Goal: Information Seeking & Learning: Learn about a topic

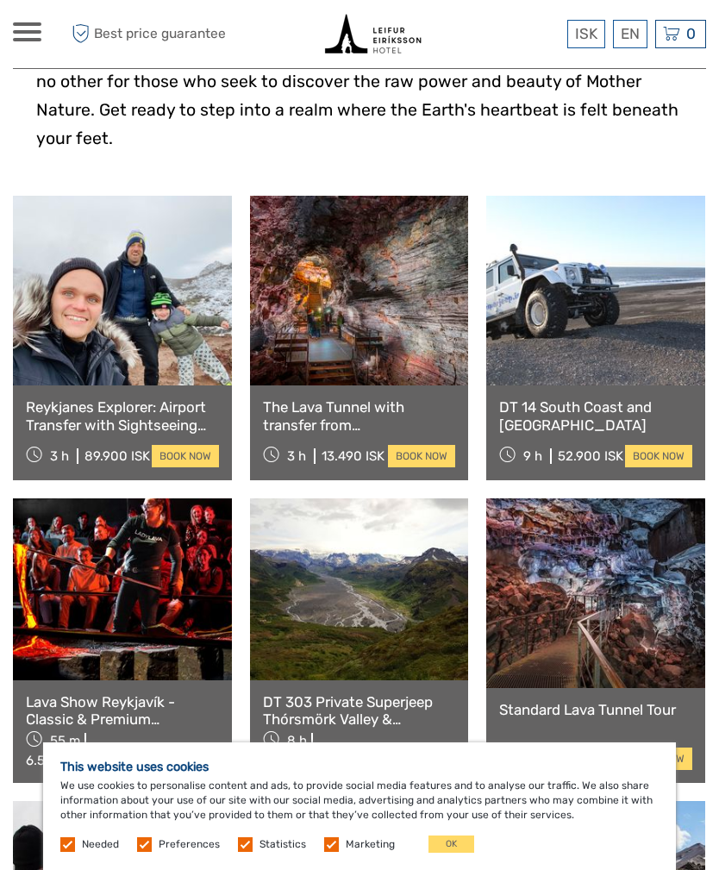
scroll to position [609, 0]
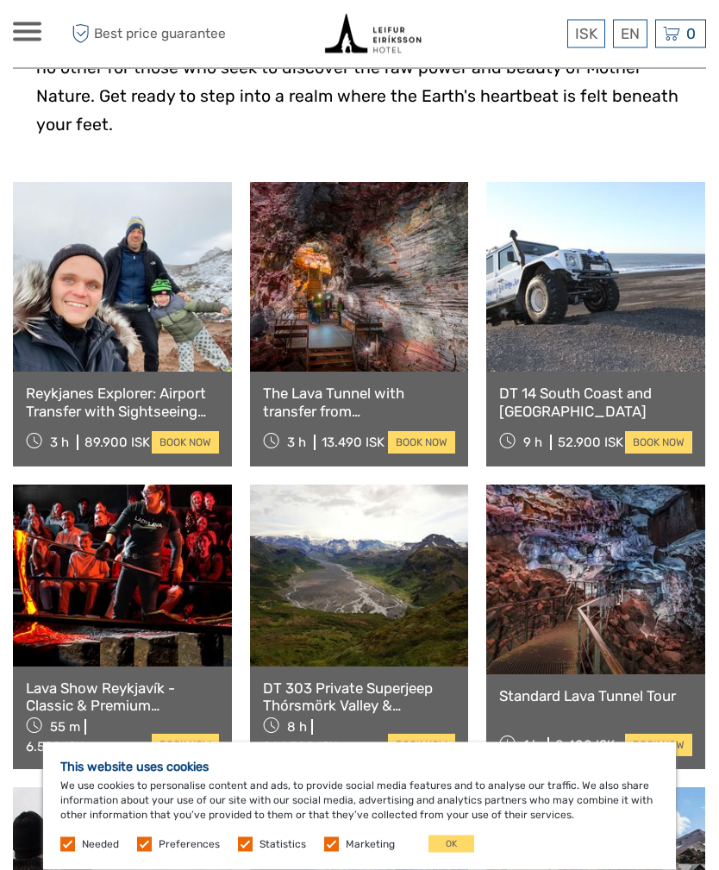
click at [37, 680] on link "Lava Show Reykjavík - Classic & Premium Experience" at bounding box center [122, 697] width 193 height 35
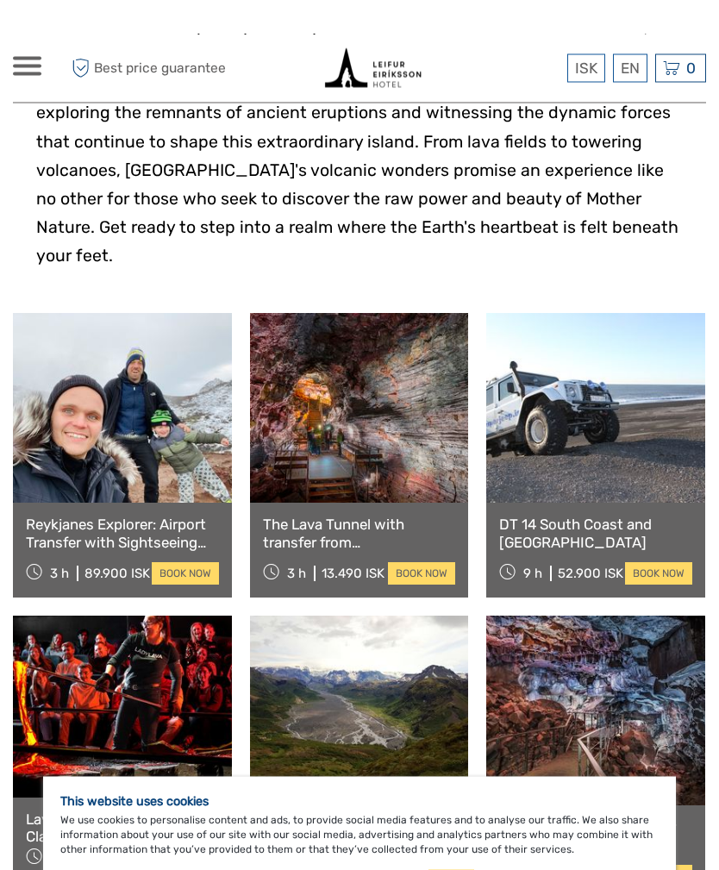
scroll to position [476, 0]
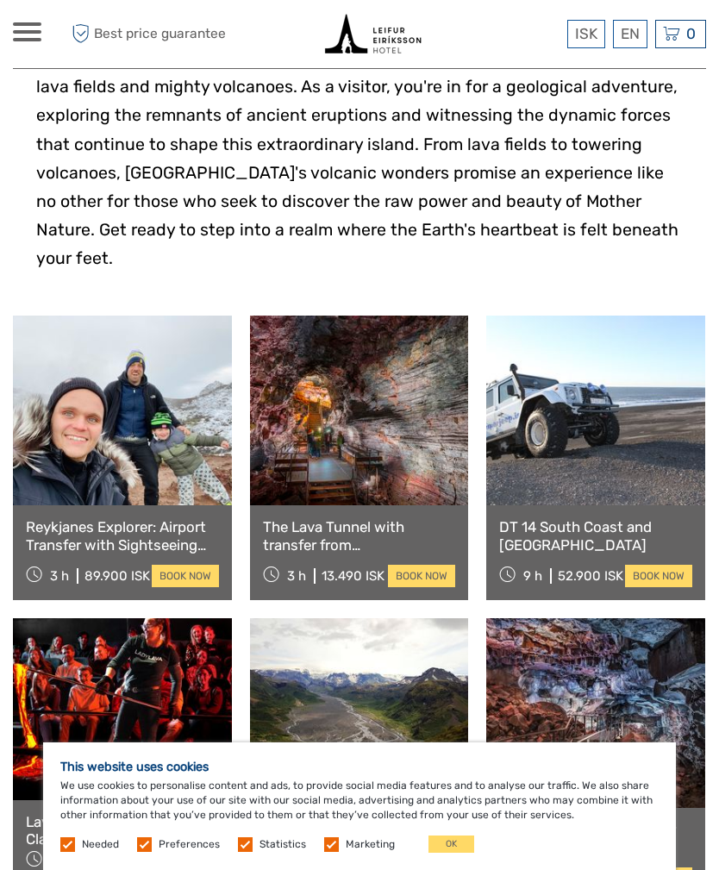
click at [541, 821] on link "Standard Lava Tunnel Tour" at bounding box center [595, 829] width 193 height 17
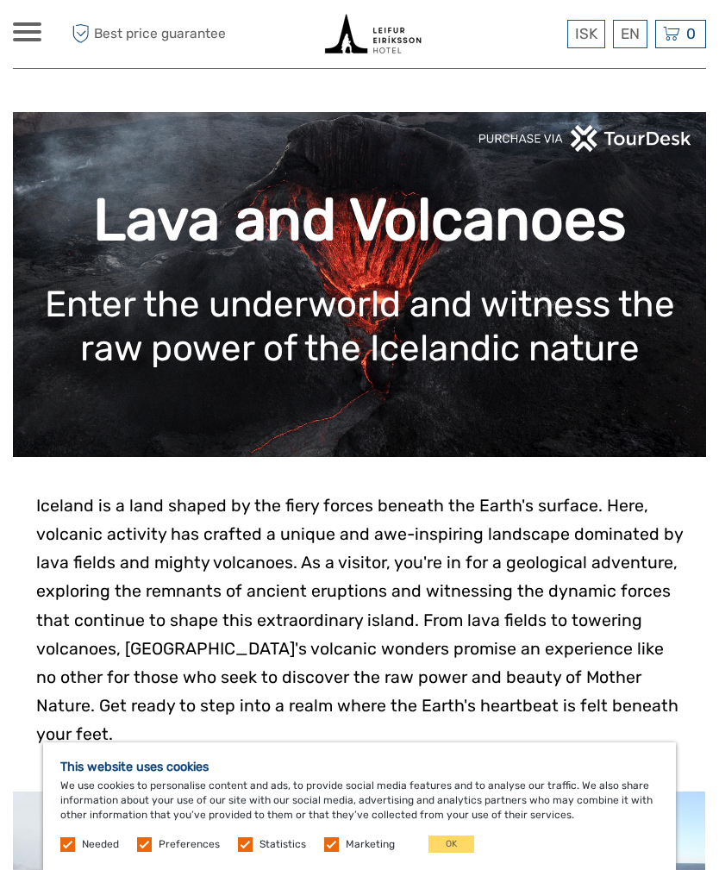
scroll to position [531, 0]
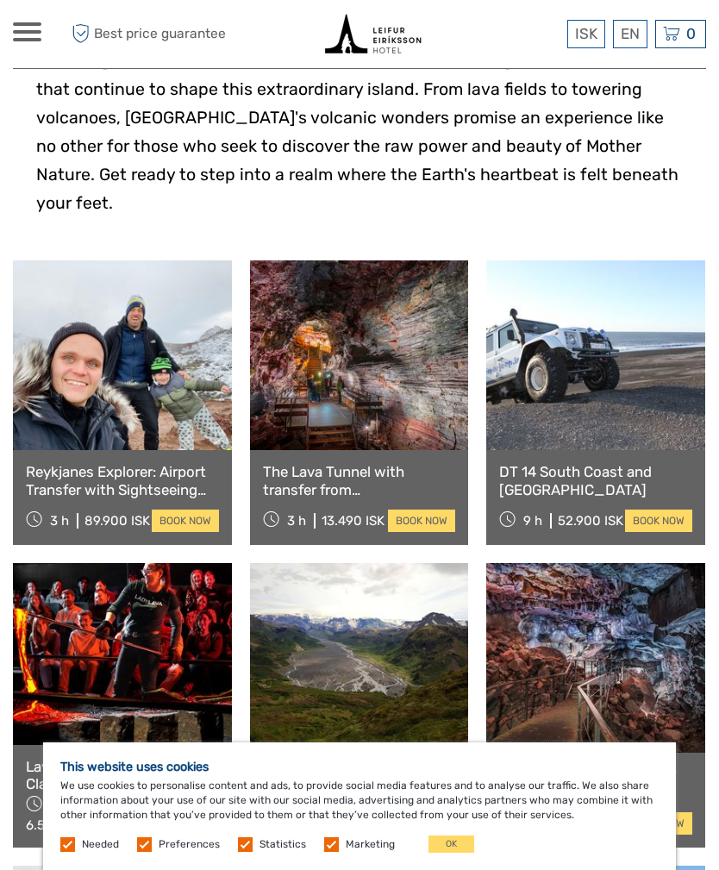
click at [84, 639] on link at bounding box center [122, 653] width 219 height 181
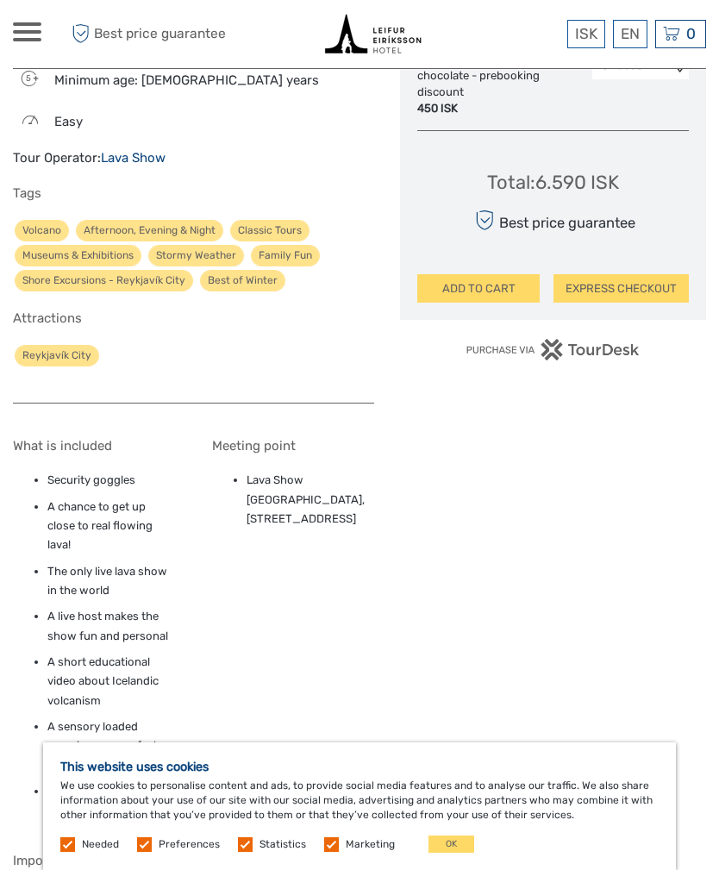
scroll to position [1284, 0]
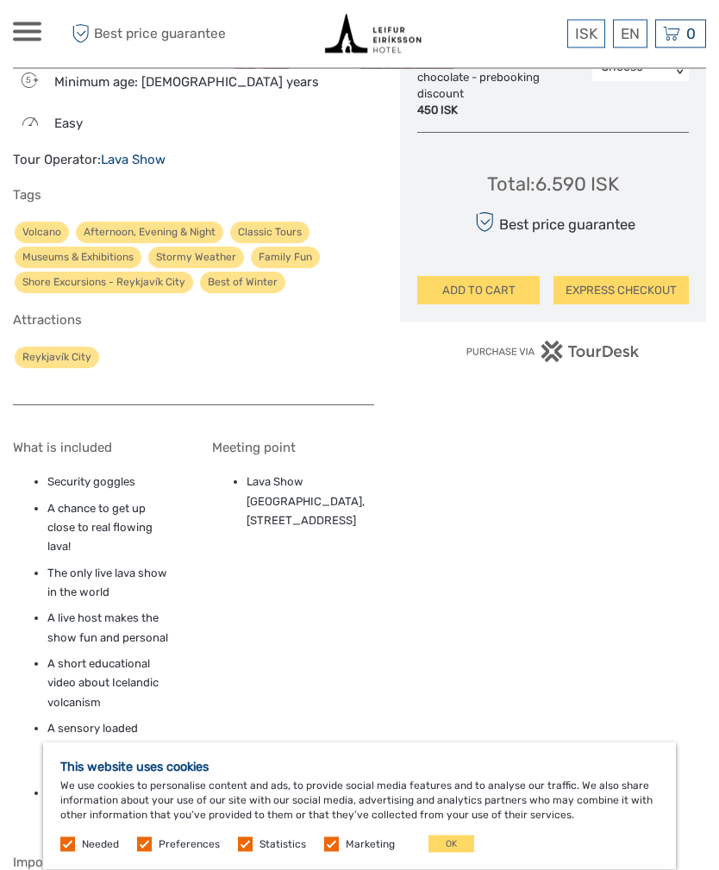
click at [314, 473] on li "Lava Show Reykjavík, Fiskislóð 73, Reykjavík, 101" at bounding box center [311, 502] width 128 height 58
click at [309, 473] on li "Lava Show Reykjavík, Fiskislóð 73, Reykjavík, 101" at bounding box center [311, 502] width 128 height 58
